Goal: Task Accomplishment & Management: Use online tool/utility

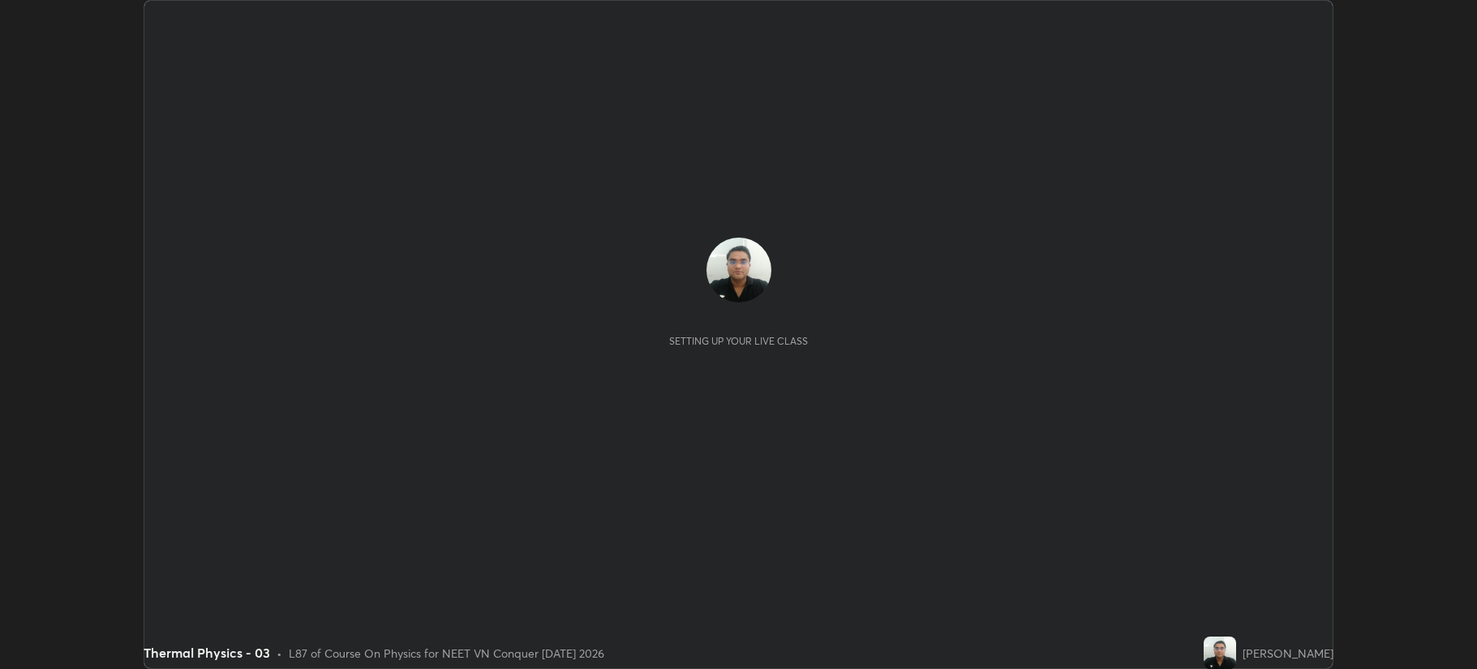
scroll to position [669, 1476]
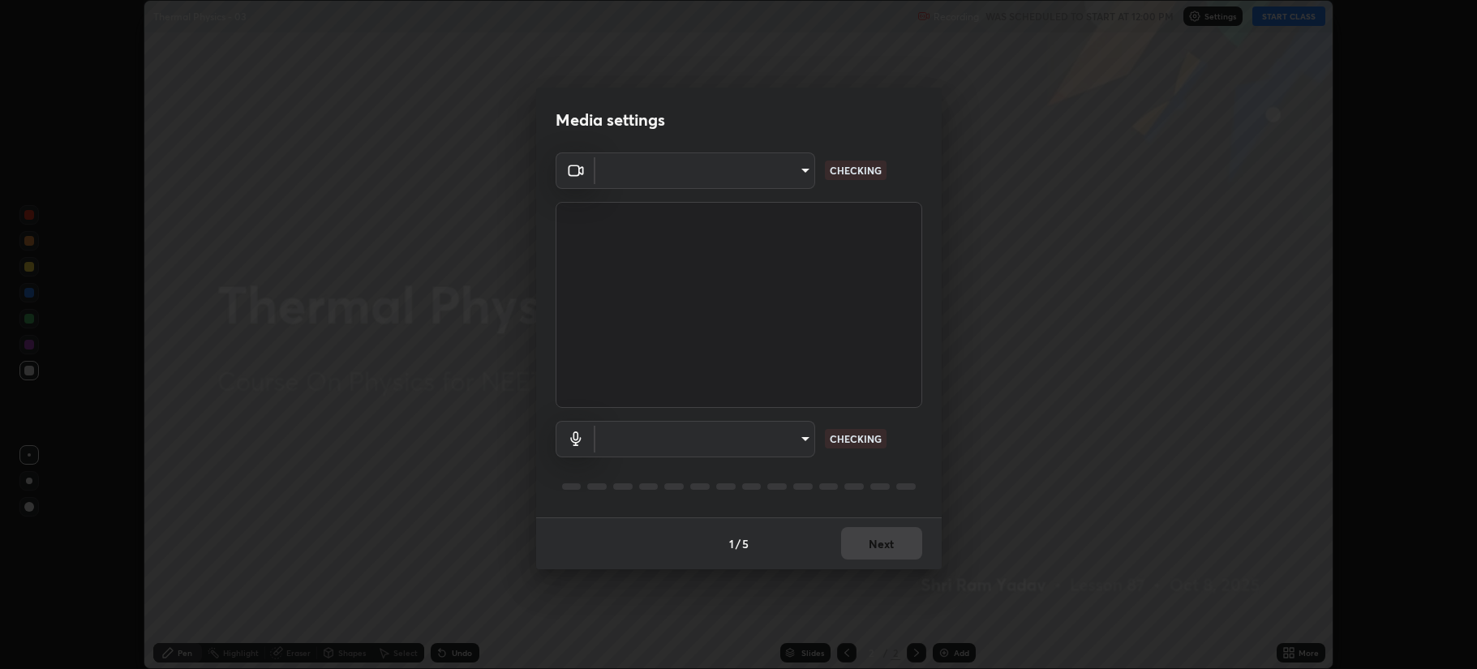
type input "b514d6723dd4d3c471526cd53b1784ca3f70d9044c5aa72a57affb8596088c16"
type input "4b0bcb73a5cd5ad7ac8f15a43def5814917f8cfc26a0fcb8ea41dee10f63b9ca"
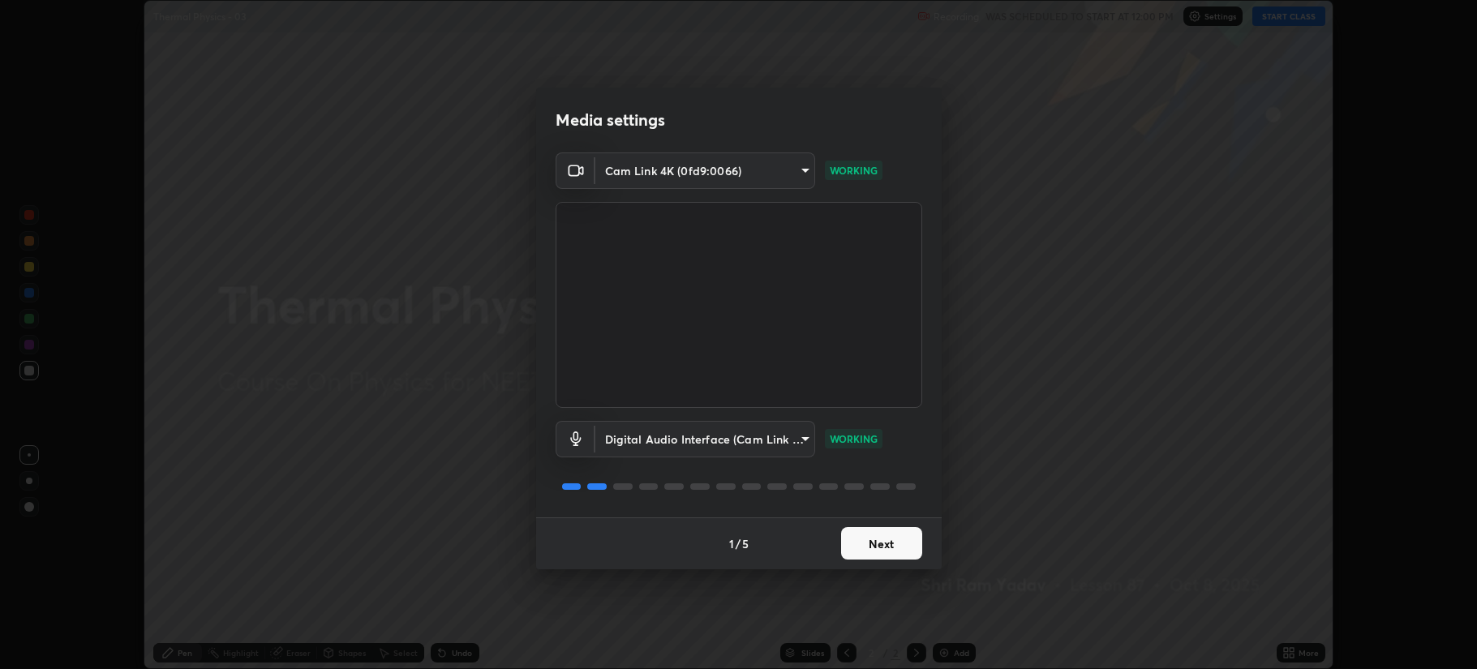
click at [885, 540] on button "Next" at bounding box center [881, 543] width 81 height 32
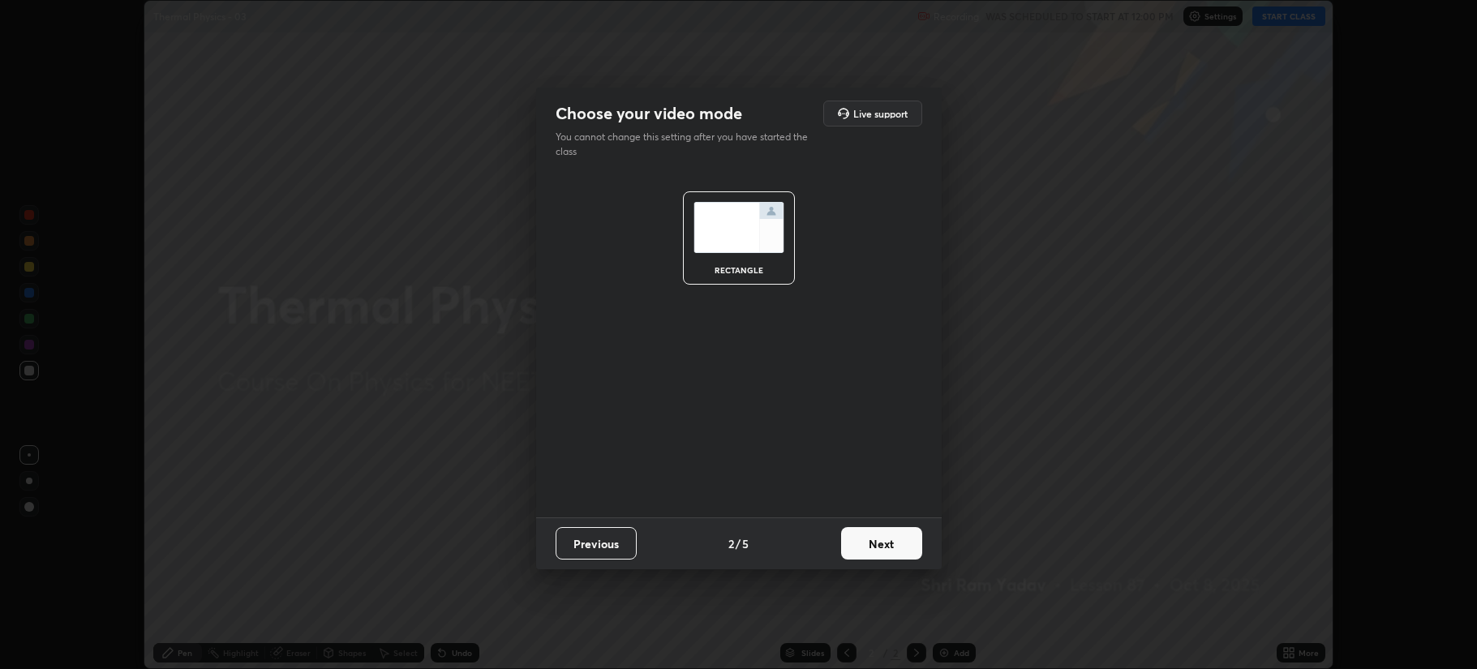
click at [885, 546] on button "Next" at bounding box center [881, 543] width 81 height 32
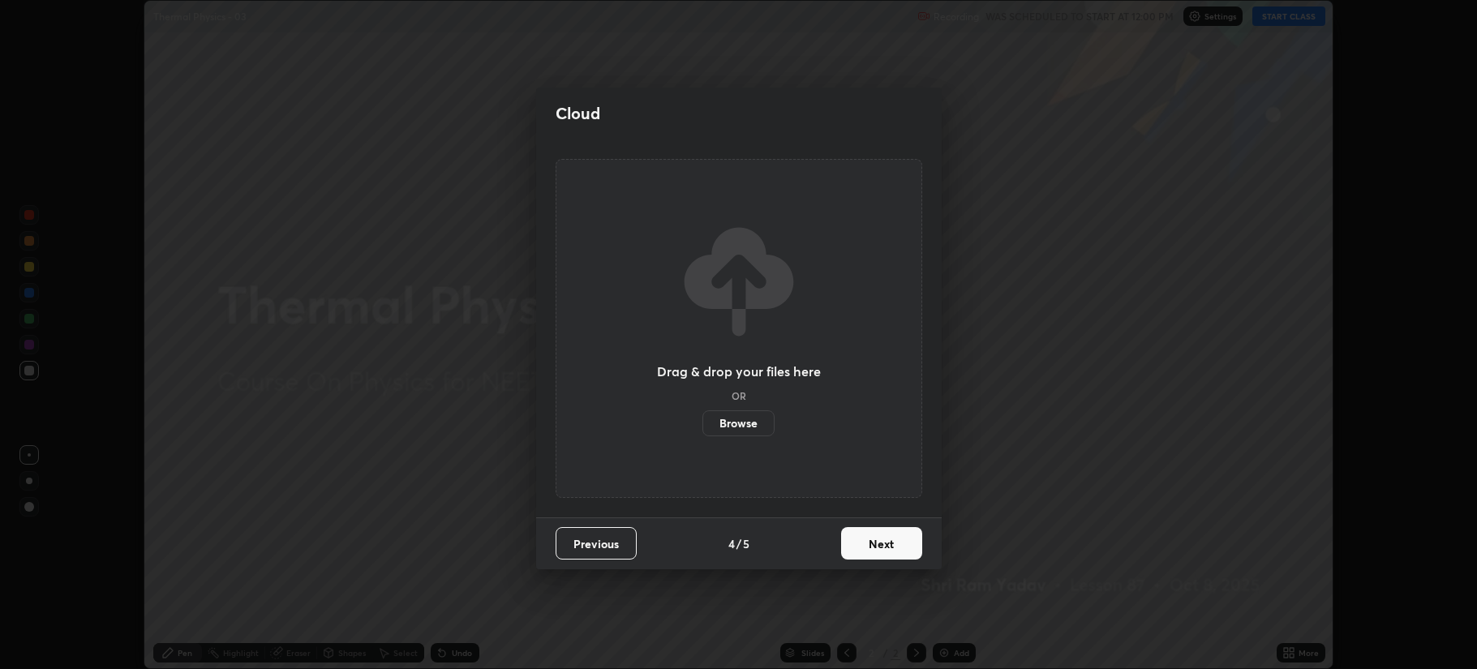
click at [892, 543] on button "Next" at bounding box center [881, 543] width 81 height 32
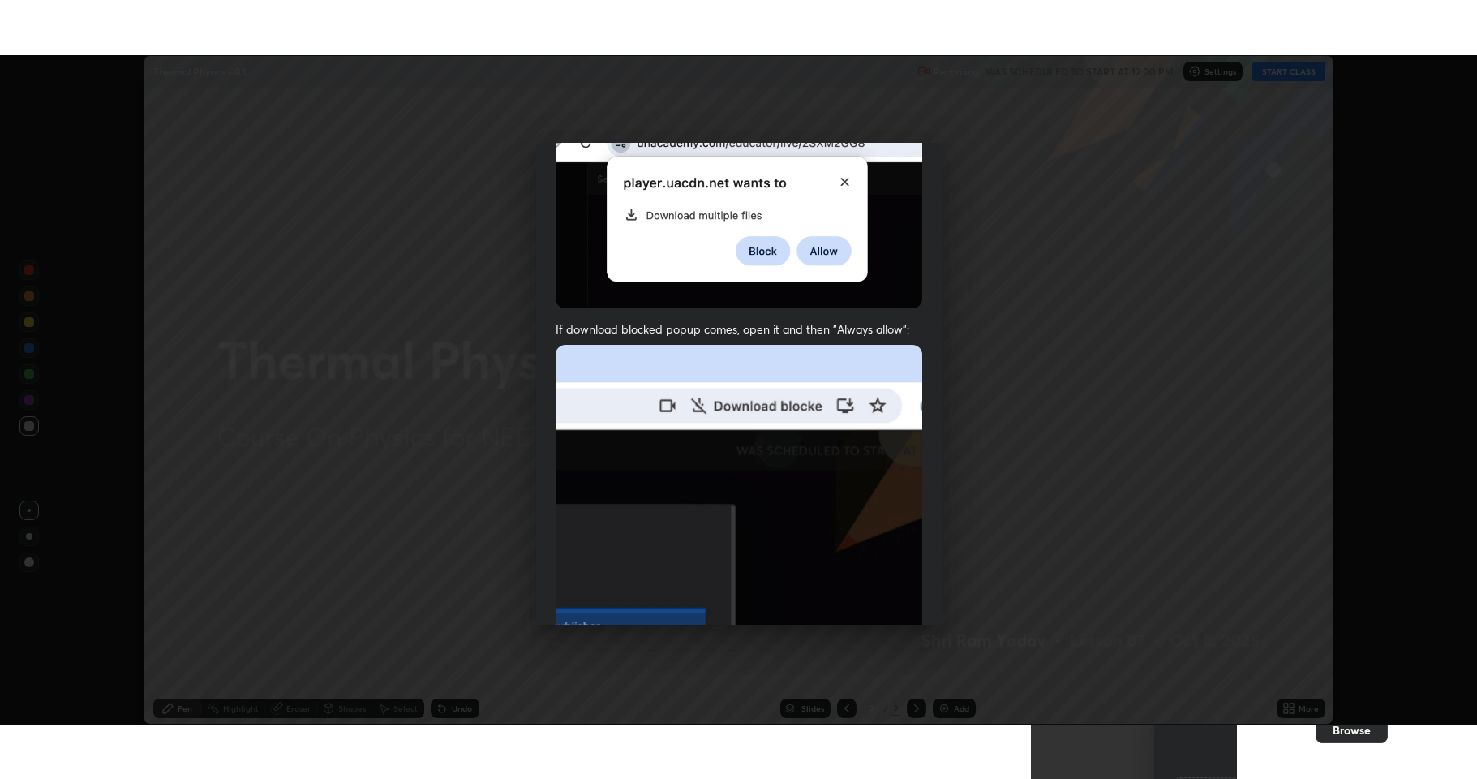
scroll to position [329, 0]
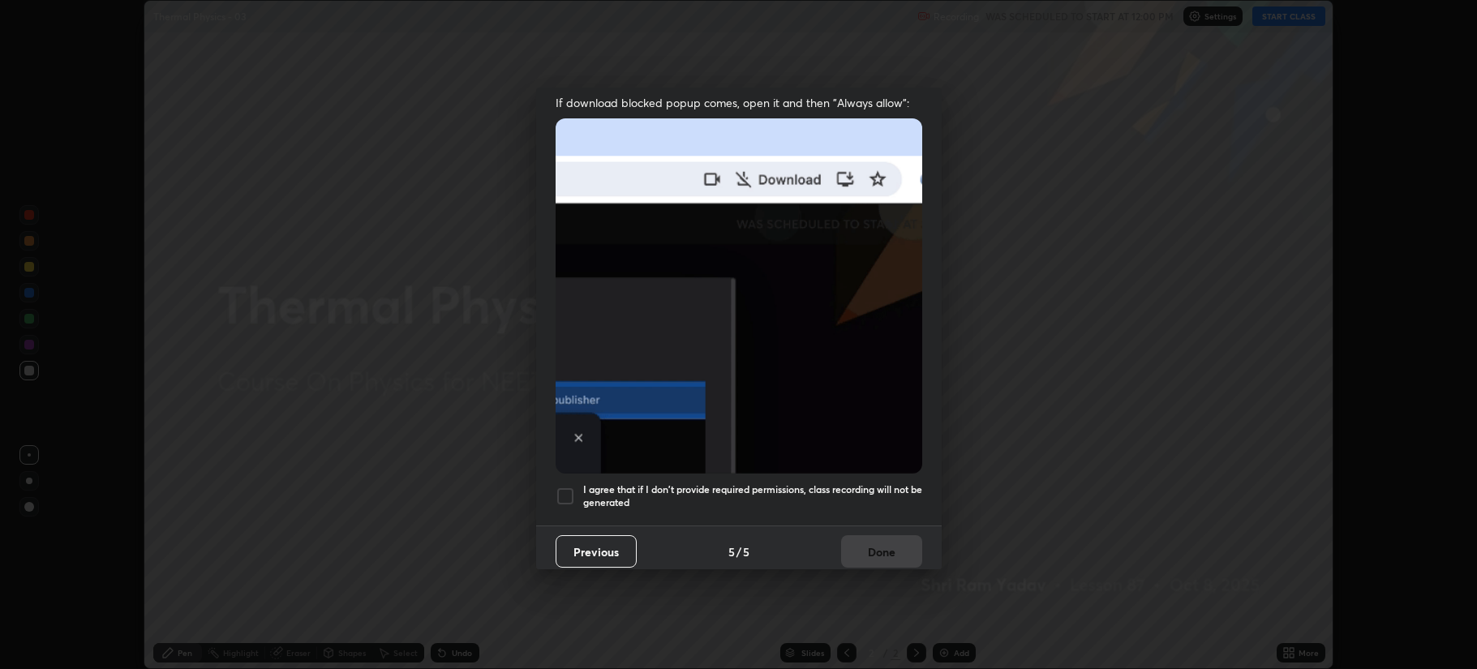
click at [566, 491] on div at bounding box center [565, 496] width 19 height 19
click at [874, 540] on button "Done" at bounding box center [881, 551] width 81 height 32
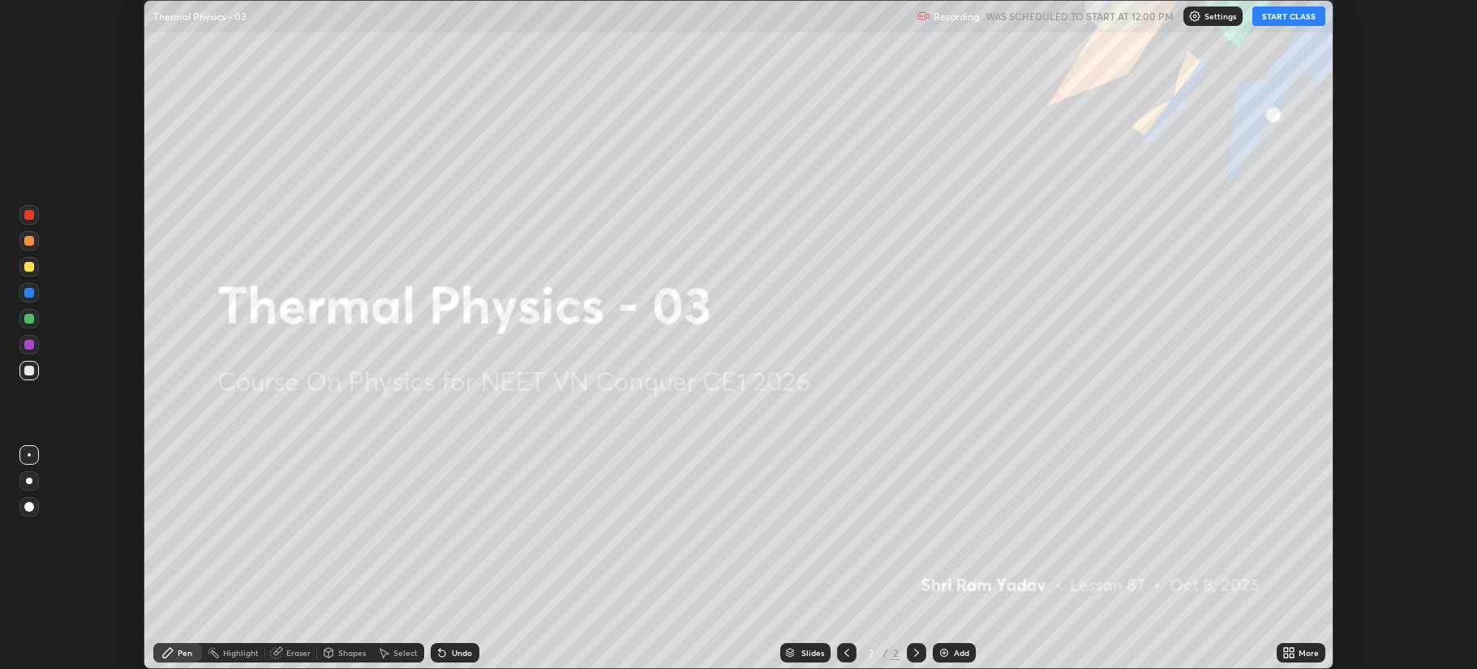
click at [1275, 19] on button "START CLASS" at bounding box center [1288, 15] width 73 height 19
click at [1293, 650] on icon at bounding box center [1291, 650] width 4 height 4
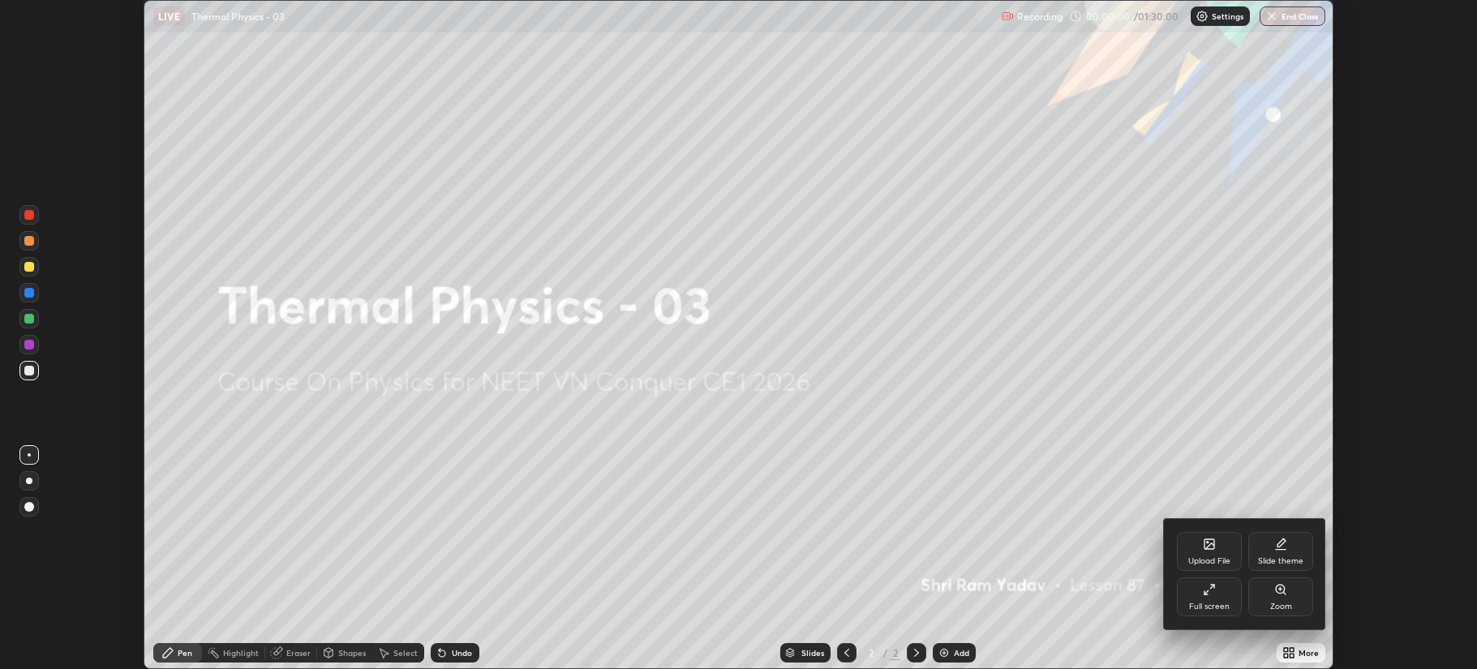
click at [1216, 603] on div "Full screen" at bounding box center [1209, 607] width 41 height 8
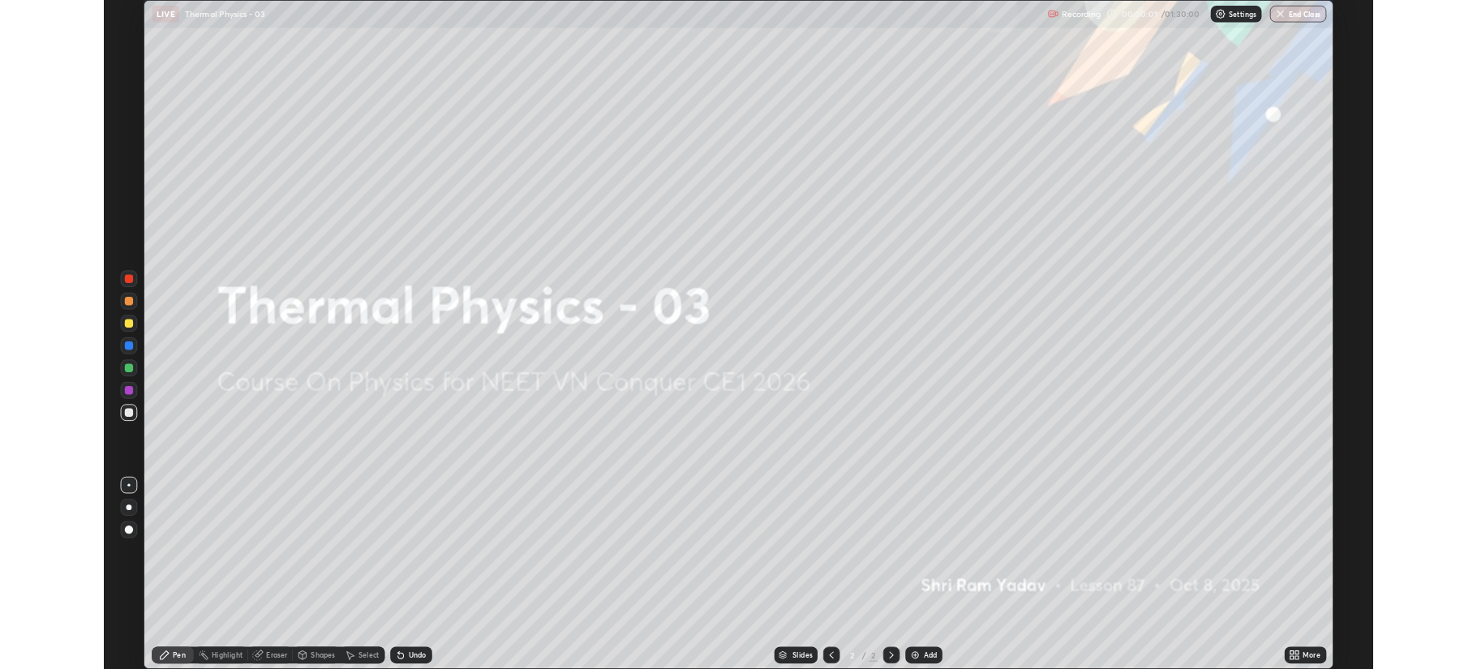
scroll to position [779, 1477]
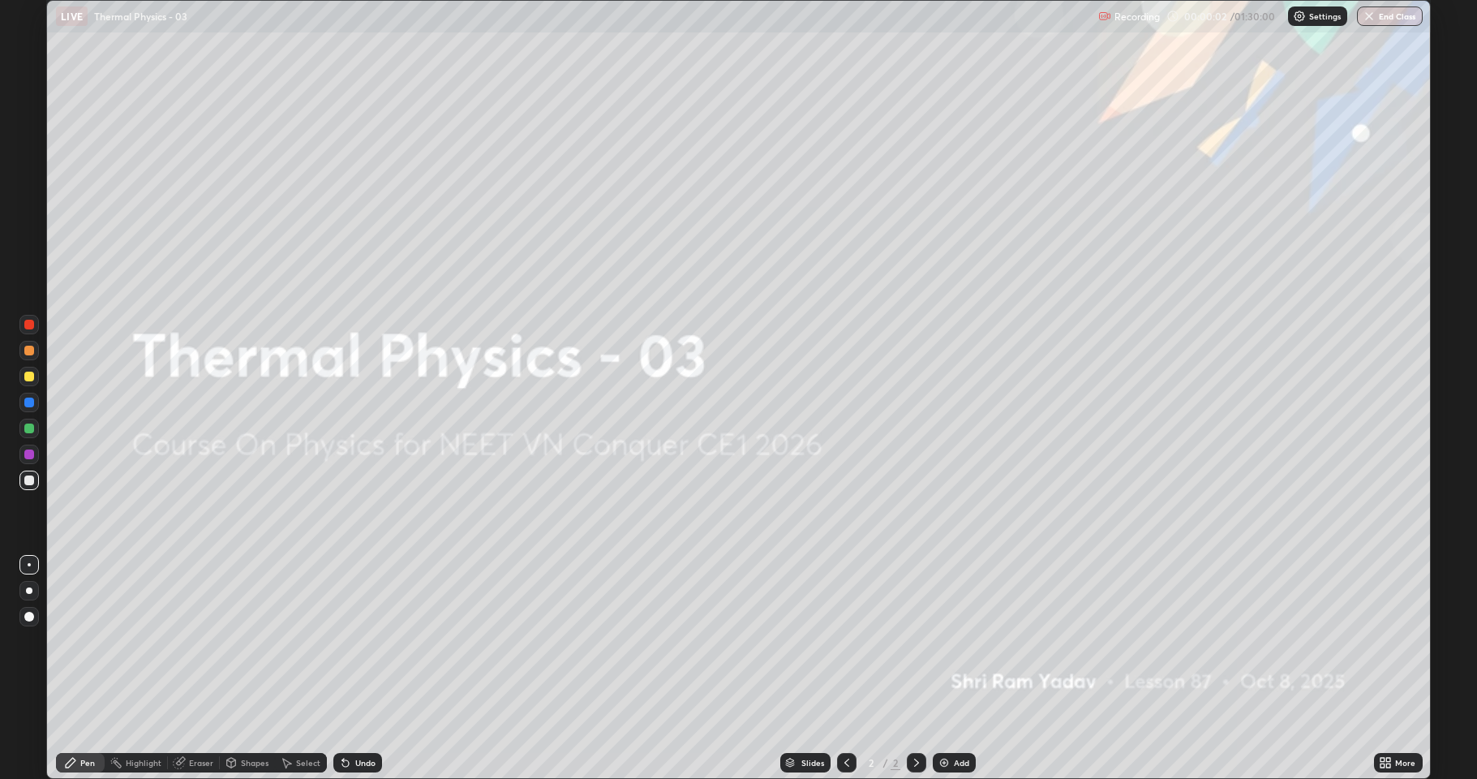
click at [959, 668] on div "Add" at bounding box center [961, 762] width 15 height 8
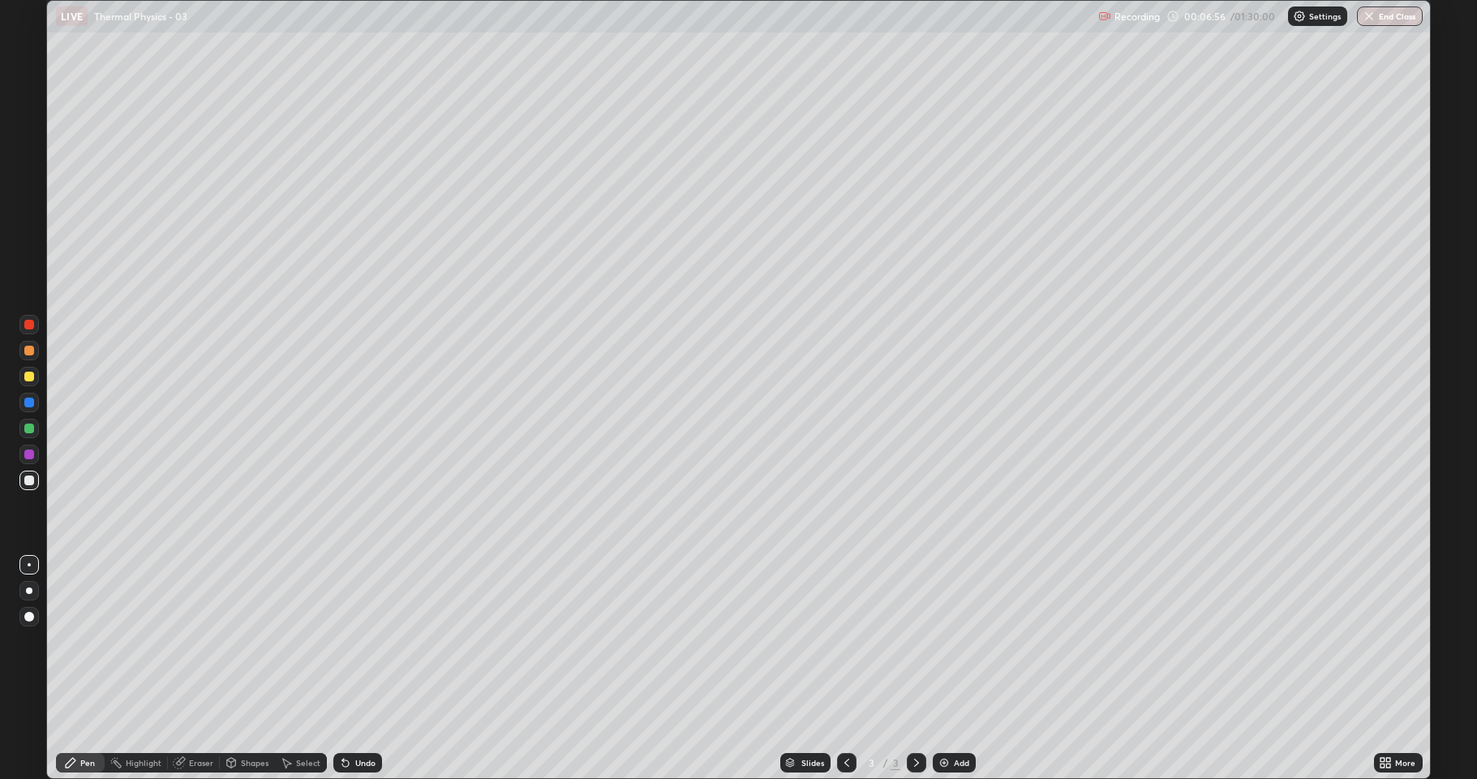
click at [370, 668] on div "Undo" at bounding box center [357, 762] width 49 height 19
click at [940, 668] on img at bounding box center [943, 762] width 13 height 13
click at [942, 668] on img at bounding box center [943, 762] width 13 height 13
click at [30, 351] on div at bounding box center [29, 350] width 10 height 10
click at [28, 377] on div at bounding box center [29, 376] width 10 height 10
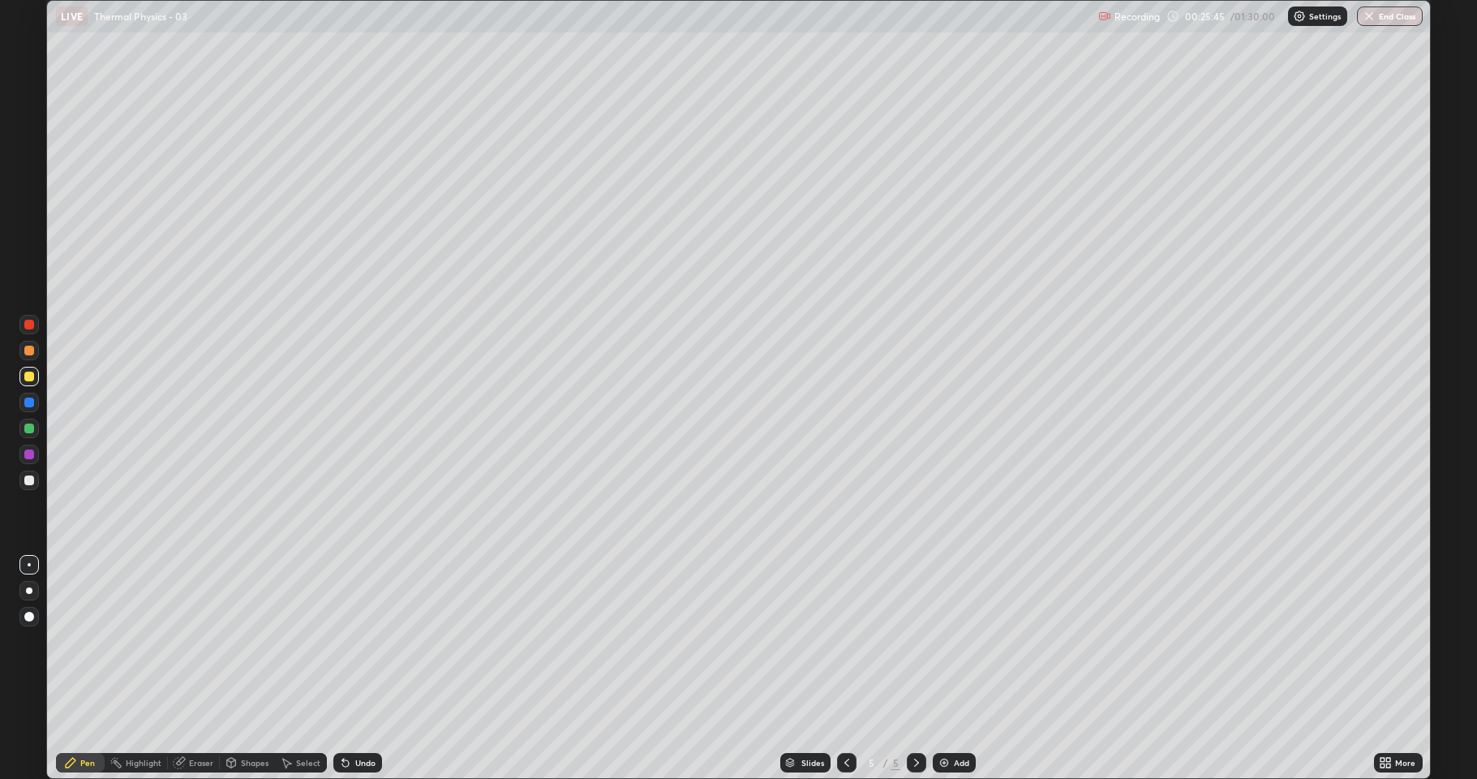
click at [27, 479] on div at bounding box center [29, 480] width 10 height 10
click at [845, 668] on icon at bounding box center [846, 762] width 13 height 13
click at [915, 668] on icon at bounding box center [916, 762] width 13 height 13
click at [955, 668] on div "Add" at bounding box center [961, 762] width 15 height 8
click at [30, 478] on div at bounding box center [29, 480] width 10 height 10
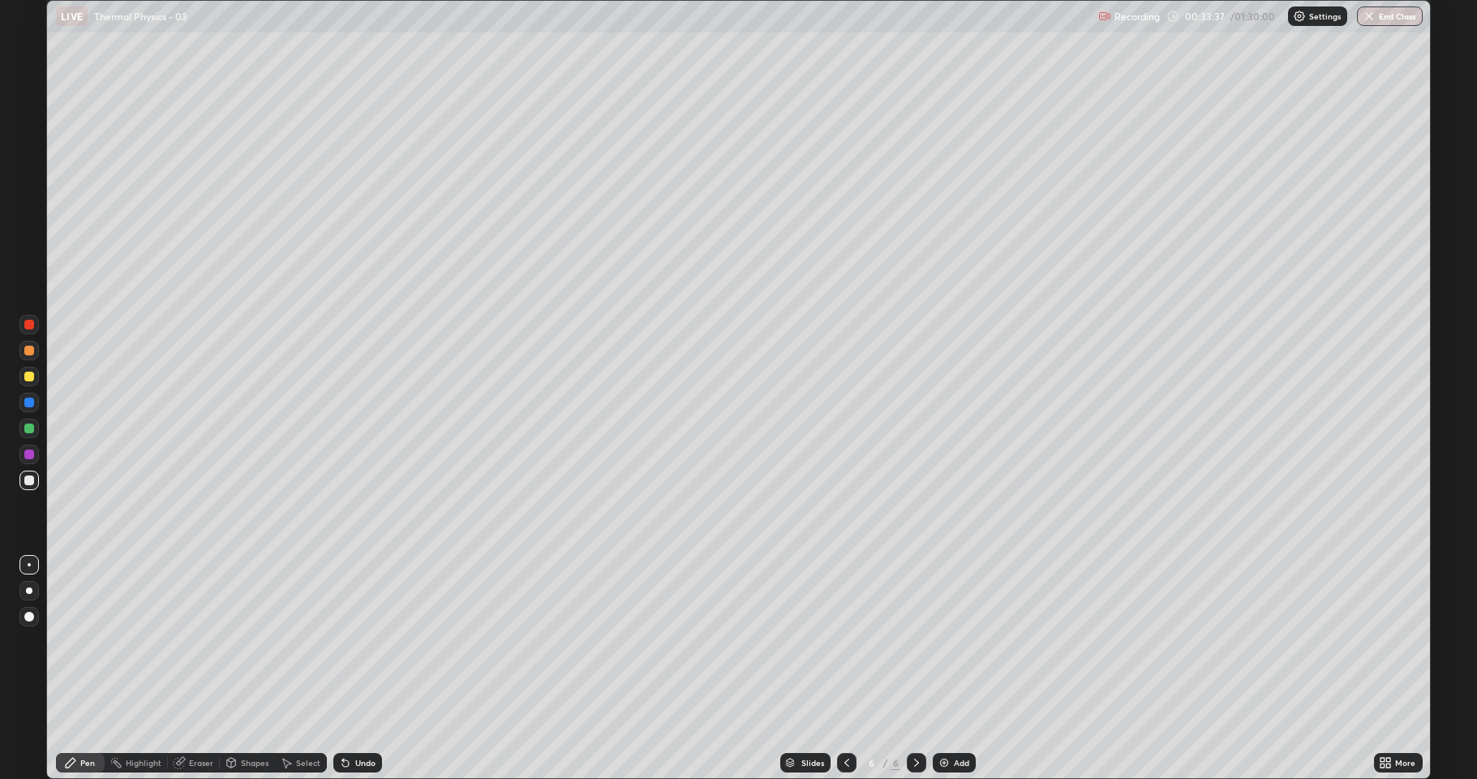
click at [353, 668] on div "Undo" at bounding box center [357, 762] width 49 height 19
click at [354, 668] on div "Undo" at bounding box center [357, 762] width 49 height 19
click at [29, 351] on div at bounding box center [29, 350] width 10 height 10
click at [355, 668] on div "Undo" at bounding box center [365, 762] width 20 height 8
click at [368, 668] on div "Undo" at bounding box center [357, 762] width 49 height 19
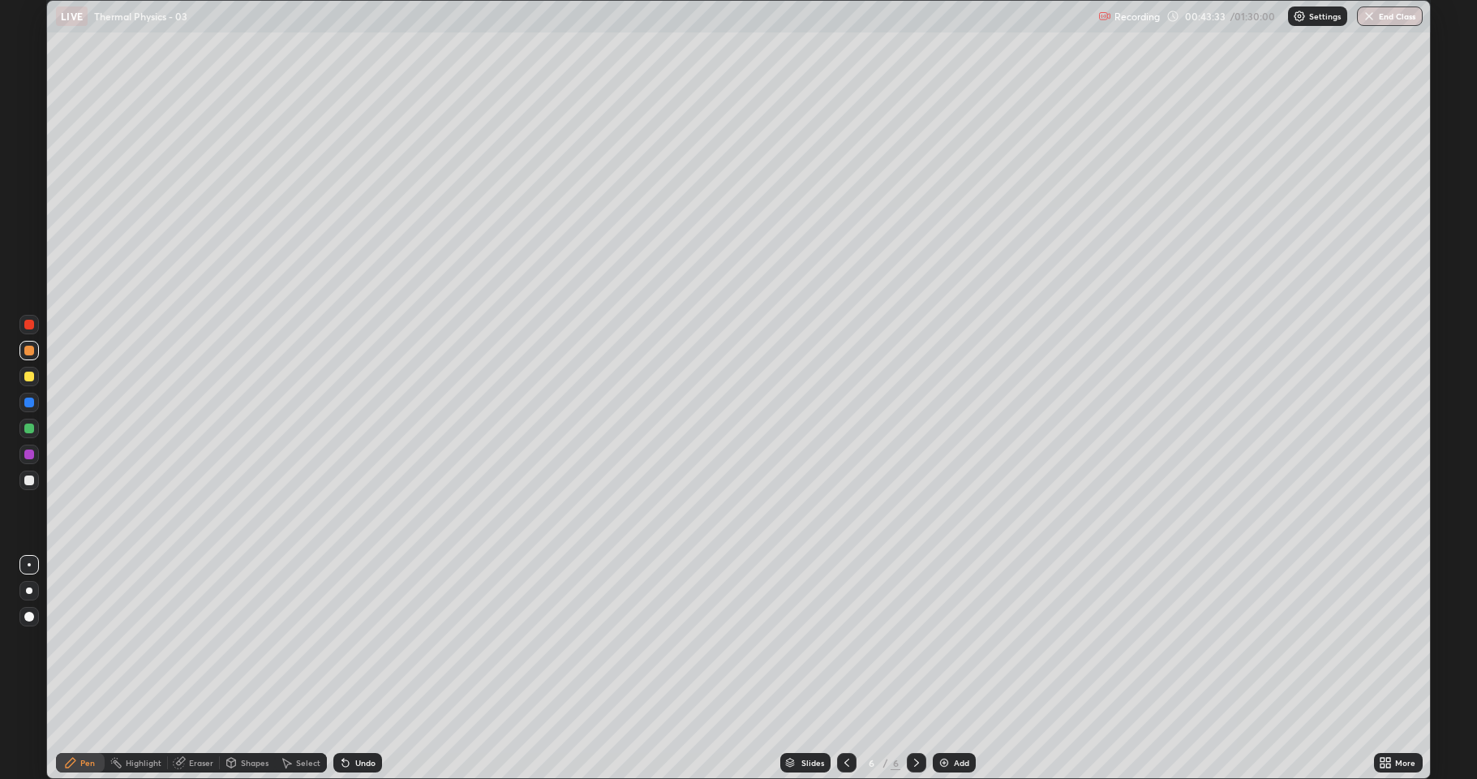
click at [954, 668] on div "Add" at bounding box center [961, 762] width 15 height 8
click at [27, 486] on div at bounding box center [28, 479] width 19 height 19
click at [948, 668] on div "Add" at bounding box center [954, 762] width 43 height 19
click at [31, 378] on div at bounding box center [29, 376] width 10 height 10
click at [29, 350] on div at bounding box center [29, 350] width 10 height 10
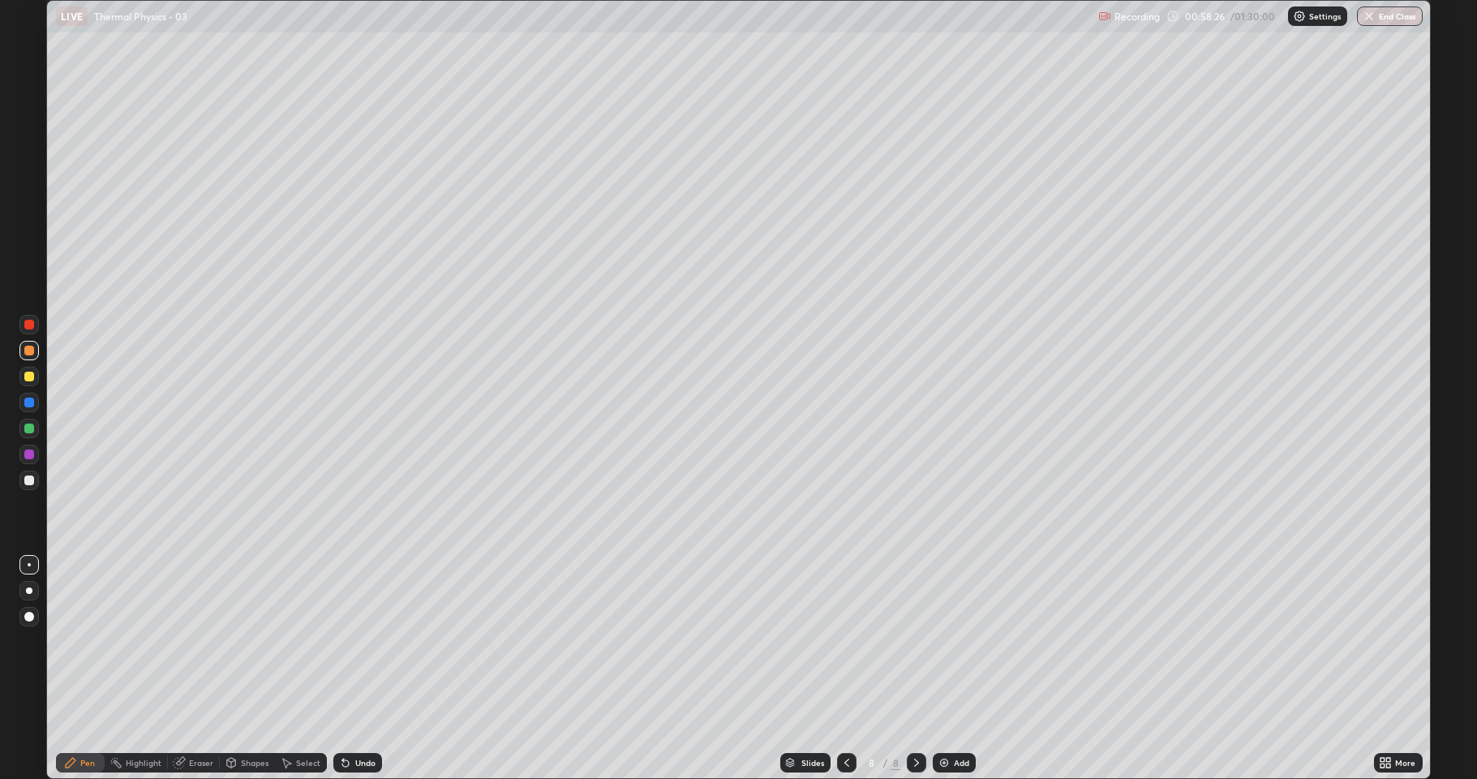
click at [946, 668] on div "Add" at bounding box center [954, 762] width 43 height 19
click at [29, 481] on div at bounding box center [29, 480] width 10 height 10
click at [24, 480] on div at bounding box center [29, 480] width 10 height 10
click at [300, 668] on div "Select" at bounding box center [301, 762] width 52 height 19
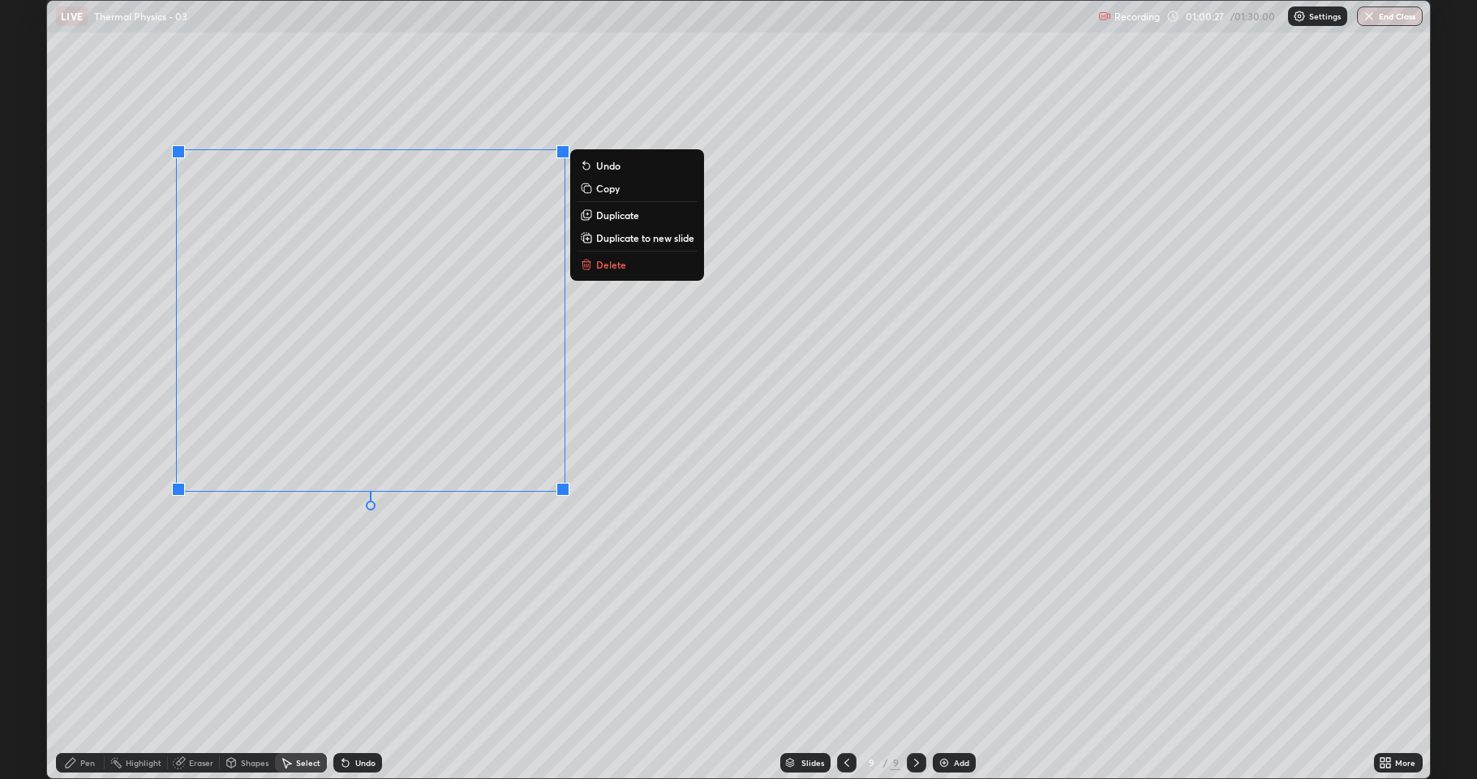
click at [599, 265] on p "Delete" at bounding box center [611, 264] width 30 height 13
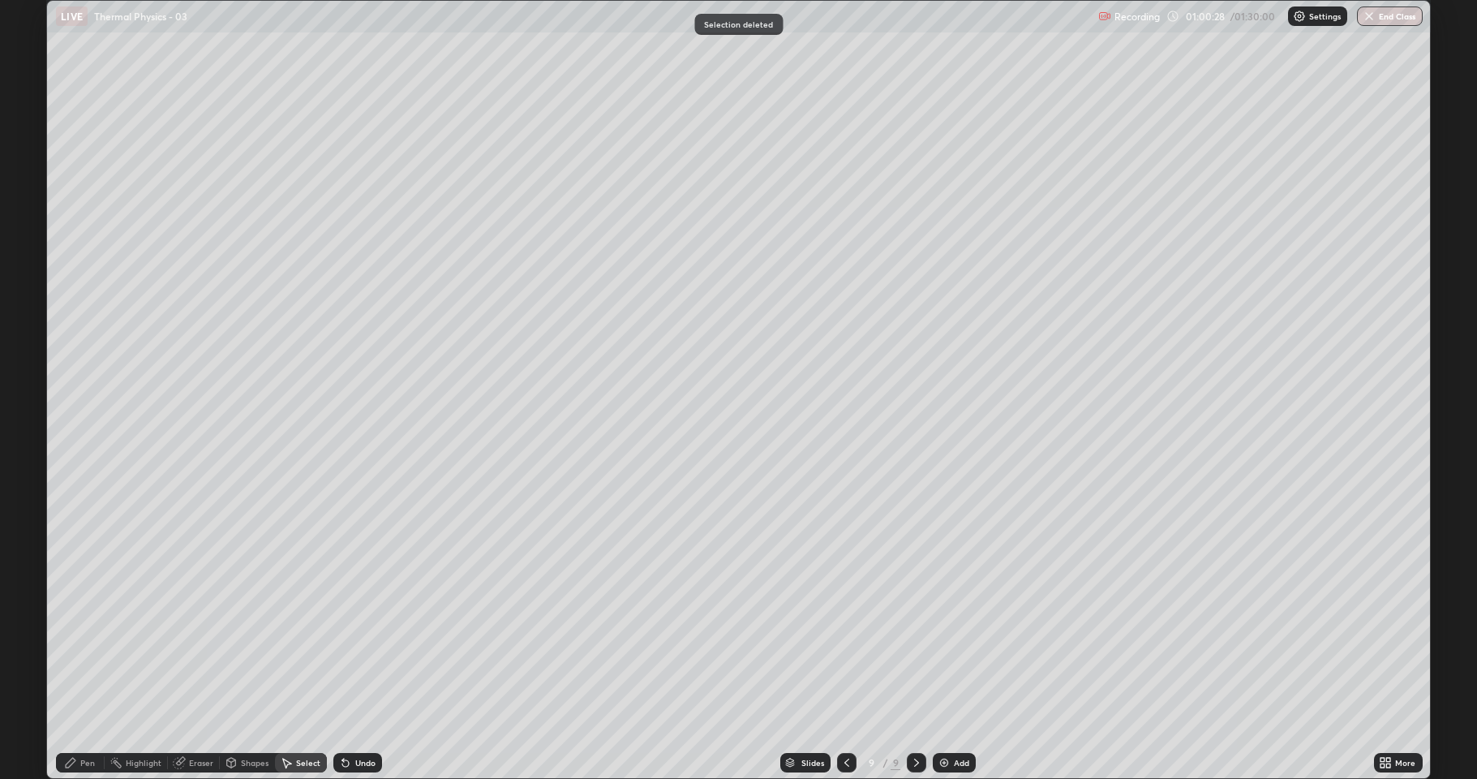
click at [84, 668] on div "Pen" at bounding box center [80, 762] width 49 height 19
click at [27, 480] on div at bounding box center [29, 480] width 10 height 10
click at [945, 668] on img at bounding box center [943, 762] width 13 height 13
click at [26, 482] on div at bounding box center [29, 480] width 10 height 10
click at [25, 347] on div at bounding box center [29, 350] width 10 height 10
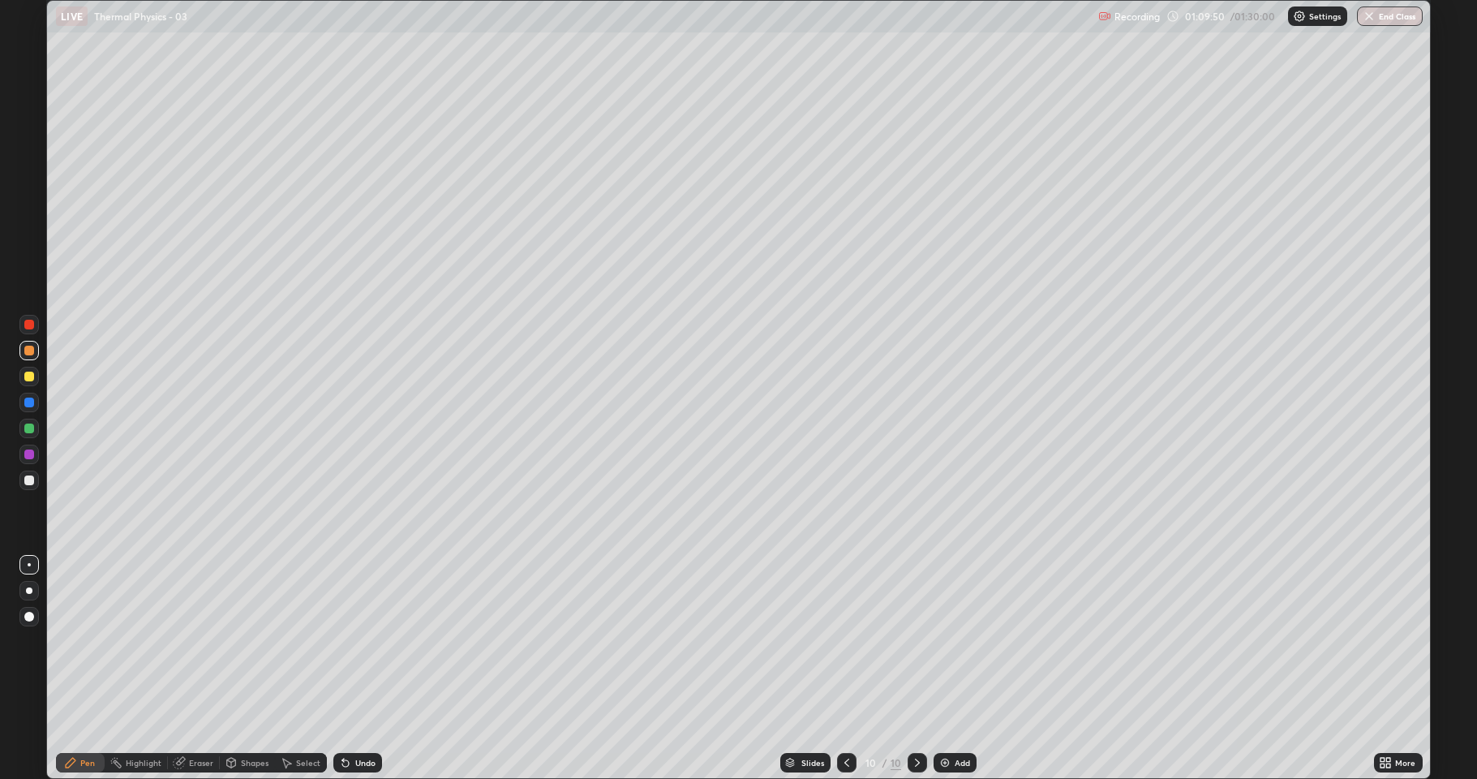
click at [360, 668] on div "Undo" at bounding box center [357, 762] width 49 height 19
click at [363, 668] on div "Undo" at bounding box center [357, 762] width 49 height 19
click at [19, 471] on div at bounding box center [28, 480] width 19 height 26
click at [959, 668] on div "Add" at bounding box center [954, 762] width 43 height 19
click at [191, 668] on div "Eraser" at bounding box center [194, 762] width 52 height 19
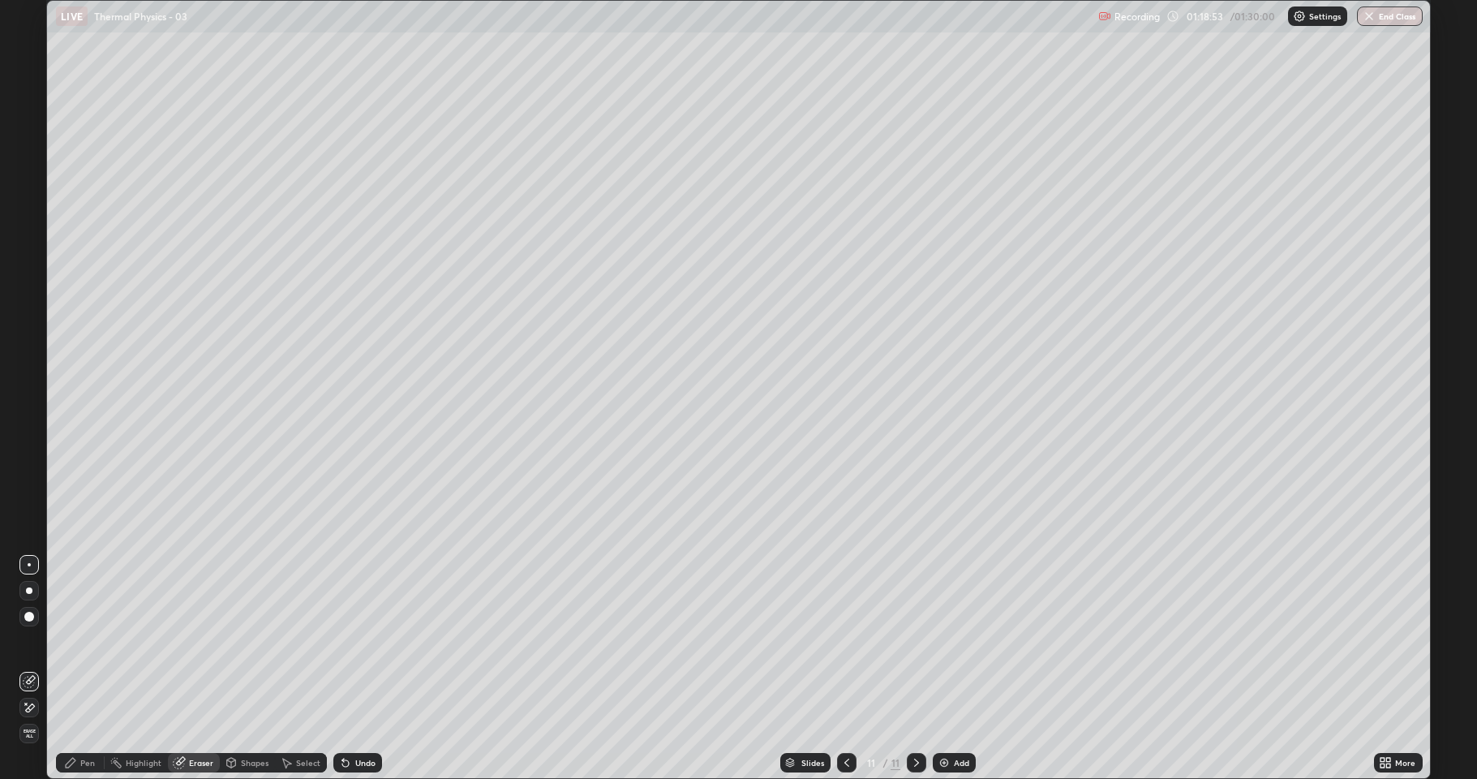
click at [91, 668] on div "Pen" at bounding box center [87, 762] width 15 height 8
click at [946, 668] on img at bounding box center [943, 762] width 13 height 13
click at [32, 351] on div at bounding box center [29, 350] width 10 height 10
click at [30, 476] on div at bounding box center [29, 480] width 10 height 10
click at [28, 380] on div at bounding box center [29, 376] width 10 height 10
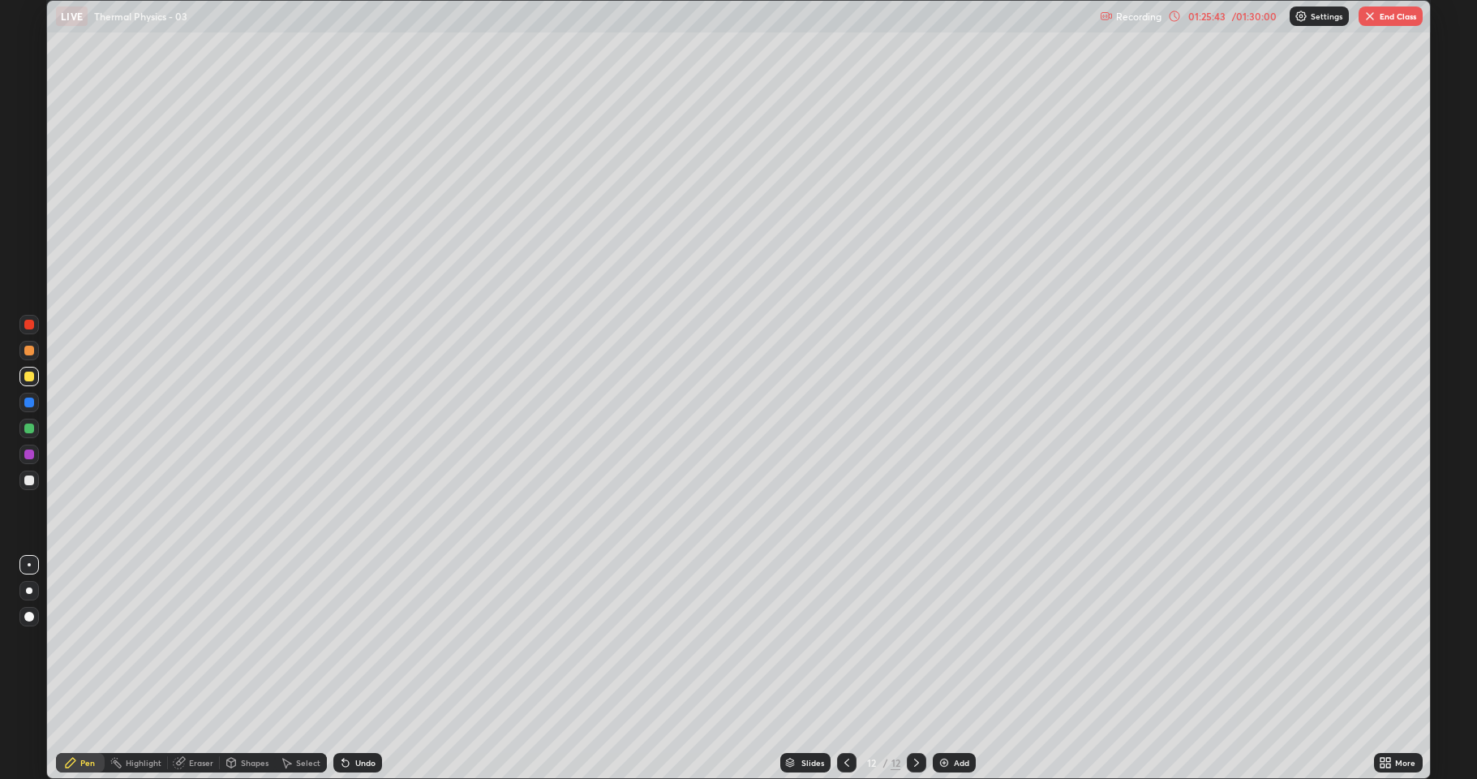
click at [19, 481] on div at bounding box center [28, 479] width 19 height 19
click at [1374, 25] on button "End Class" at bounding box center [1390, 15] width 64 height 19
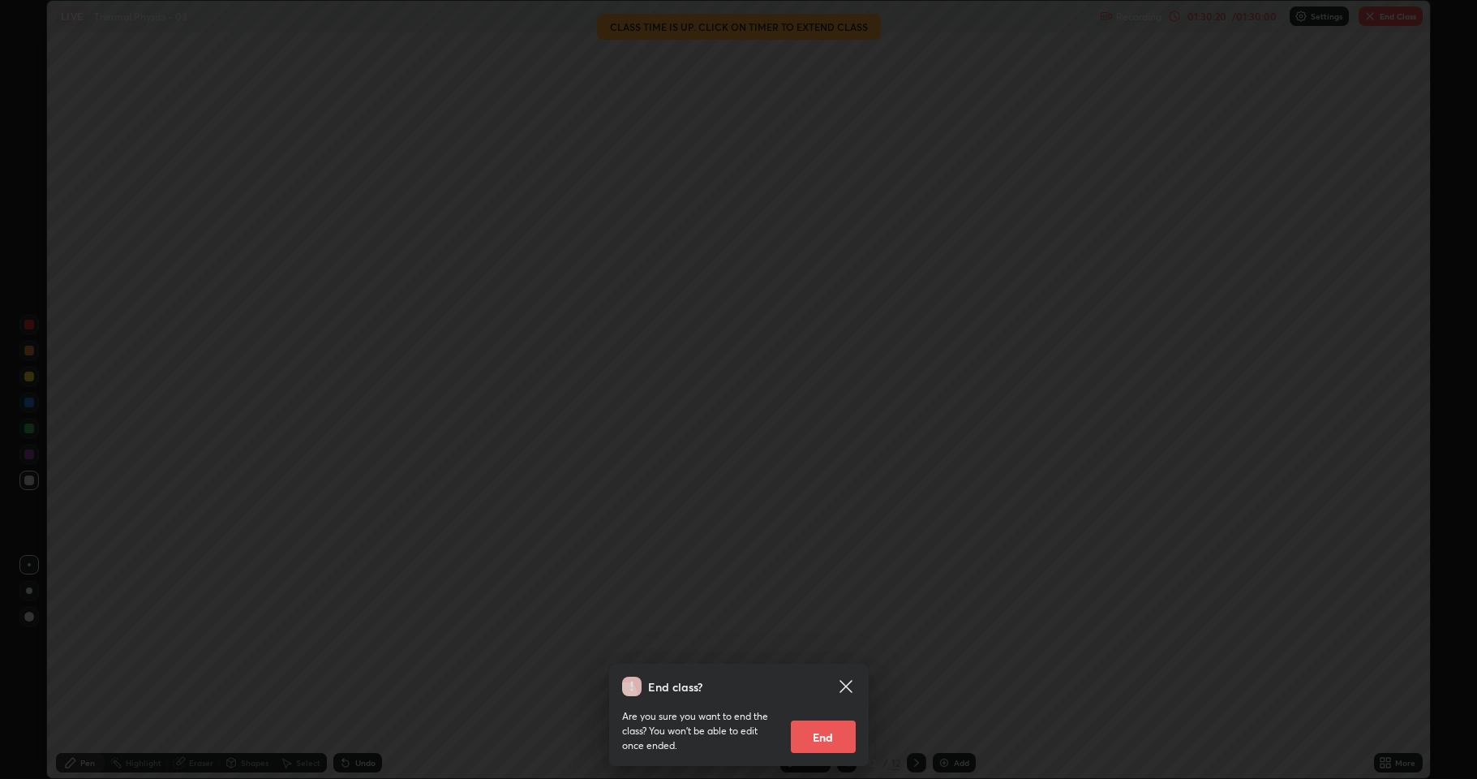
click at [823, 668] on button "End" at bounding box center [823, 736] width 65 height 32
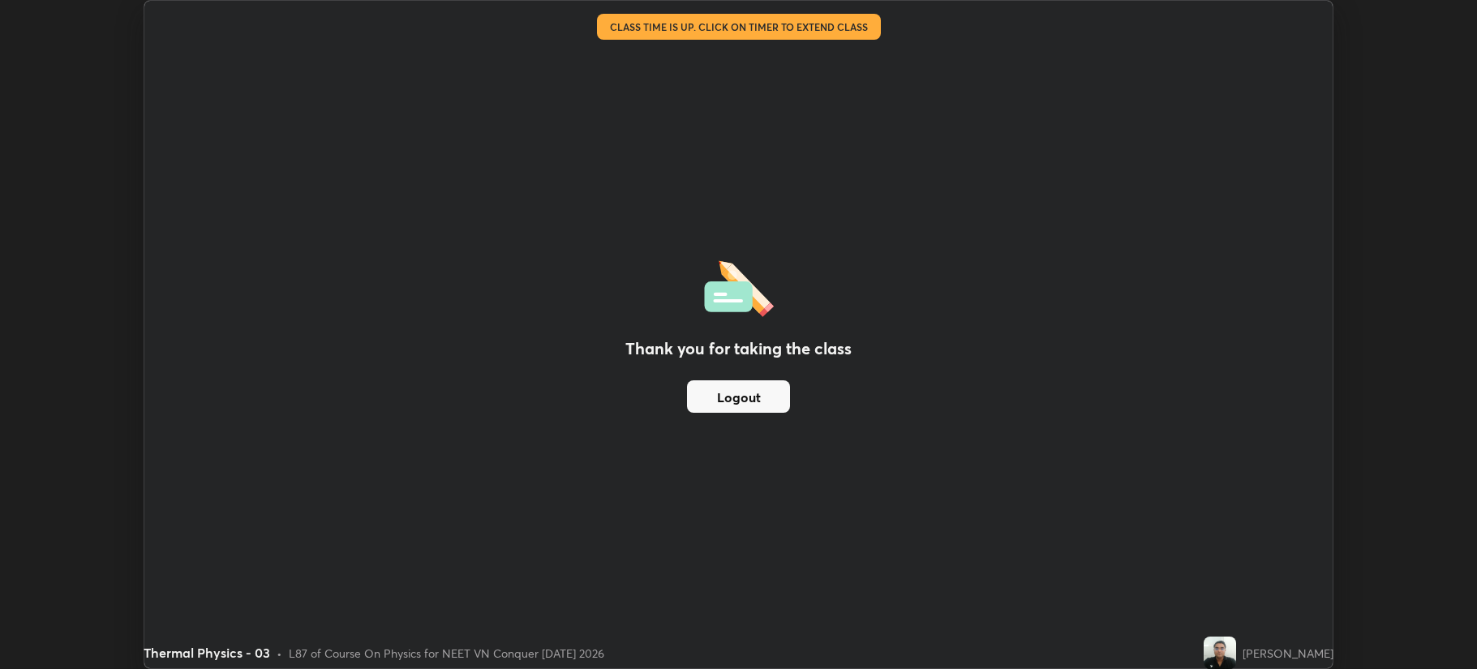
scroll to position [80427, 79619]
click at [740, 398] on button "Logout" at bounding box center [738, 396] width 103 height 32
click at [759, 399] on button "Logout" at bounding box center [738, 396] width 103 height 32
click at [757, 402] on button "Logout" at bounding box center [738, 396] width 103 height 32
click at [756, 401] on button "Logout" at bounding box center [738, 396] width 103 height 32
